Goal: Consume media (video, audio): Consume media (video, audio)

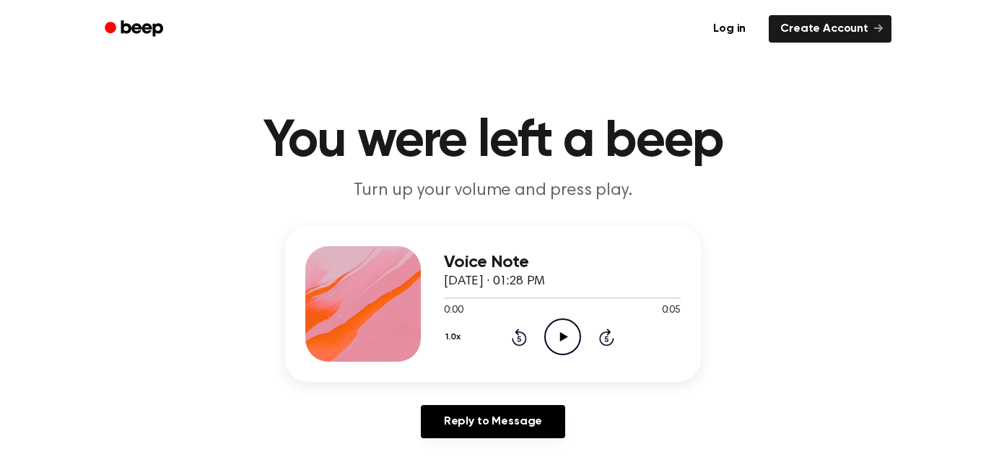
click at [568, 342] on icon "Play Audio" at bounding box center [562, 336] width 37 height 37
click at [561, 346] on icon "Play Audio" at bounding box center [562, 336] width 37 height 37
click at [558, 340] on icon "Play Audio" at bounding box center [562, 336] width 37 height 37
click at [569, 339] on icon "Play Audio" at bounding box center [562, 336] width 37 height 37
click at [571, 344] on icon "Play Audio" at bounding box center [562, 336] width 37 height 37
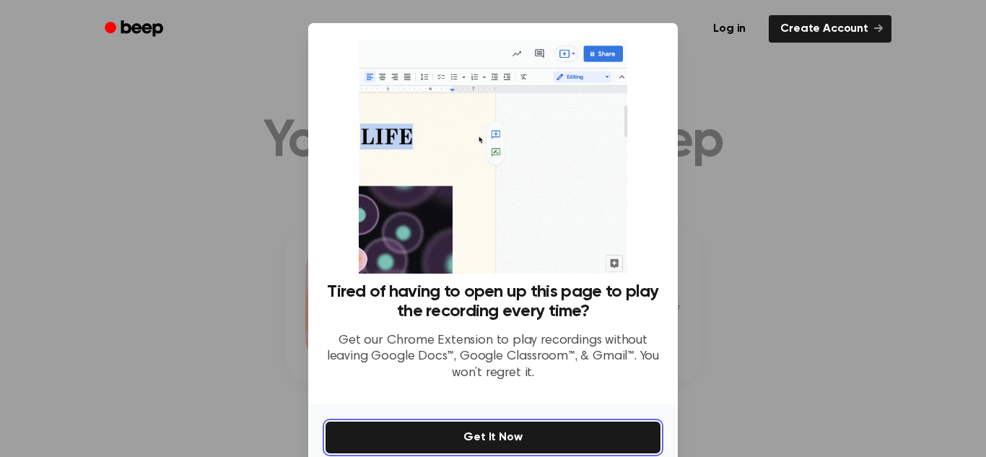
click at [425, 442] on button "Get It Now" at bounding box center [492, 437] width 335 height 32
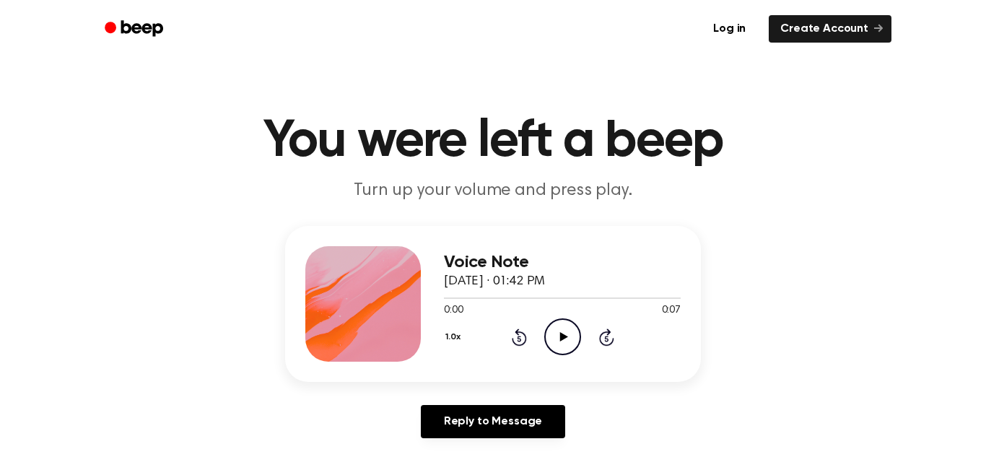
click at [569, 336] on icon "Play Audio" at bounding box center [562, 336] width 37 height 37
click at [551, 336] on icon "Play Audio" at bounding box center [562, 336] width 37 height 37
click at [554, 344] on icon "Play Audio" at bounding box center [562, 336] width 37 height 37
click at [546, 341] on circle at bounding box center [562, 336] width 35 height 35
click at [574, 341] on icon "Play Audio" at bounding box center [562, 336] width 37 height 37
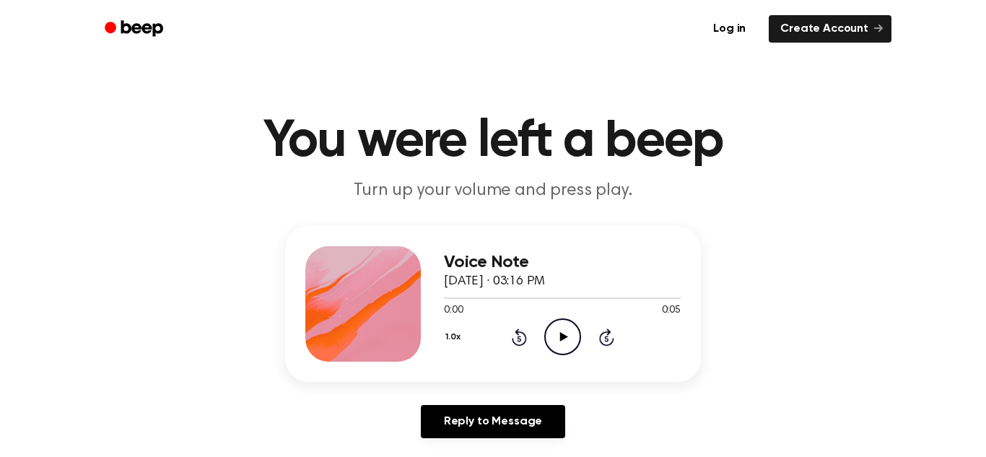
click at [572, 338] on icon "Play Audio" at bounding box center [562, 336] width 37 height 37
click at [568, 347] on icon "Play Audio" at bounding box center [562, 336] width 37 height 37
